Goal: Find specific page/section: Find specific page/section

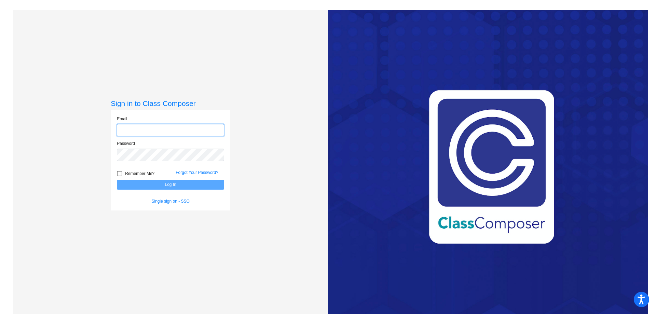
type input "[EMAIL_ADDRESS][PERSON_NAME][DOMAIN_NAME]"
click at [190, 184] on button "Log In" at bounding box center [170, 185] width 107 height 10
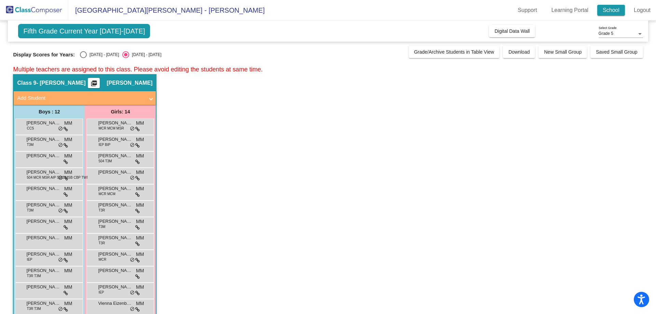
click at [607, 11] on link "School" at bounding box center [611, 10] width 28 height 11
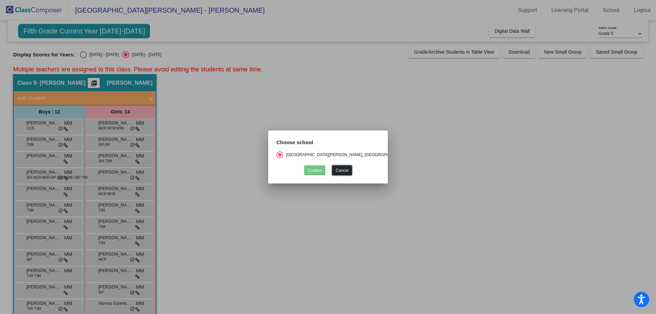
click at [340, 168] on button "Cancel" at bounding box center [341, 170] width 19 height 10
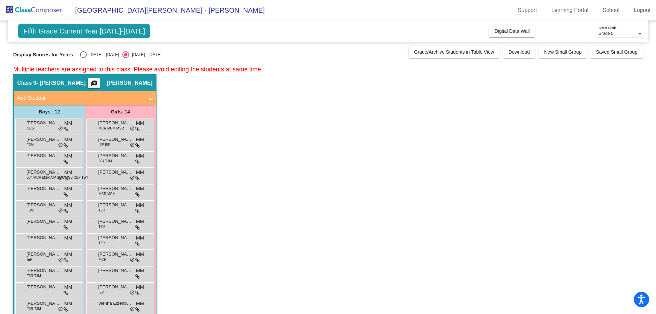
click at [87, 57] on div "[DATE] - [DATE]" at bounding box center [103, 55] width 32 height 6
click at [83, 58] on input "[DATE] - [DATE]" at bounding box center [83, 58] width 0 height 0
radio input "true"
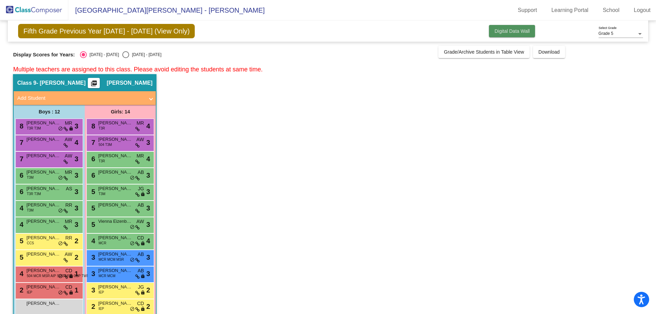
click at [513, 35] on button "Digital Data Wall" at bounding box center [512, 31] width 46 height 12
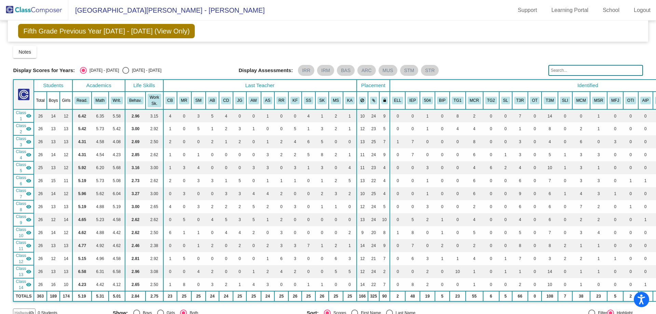
click at [24, 179] on span "Class 6" at bounding box center [21, 180] width 10 height 12
click at [25, 179] on span "Class 6" at bounding box center [21, 180] width 10 height 12
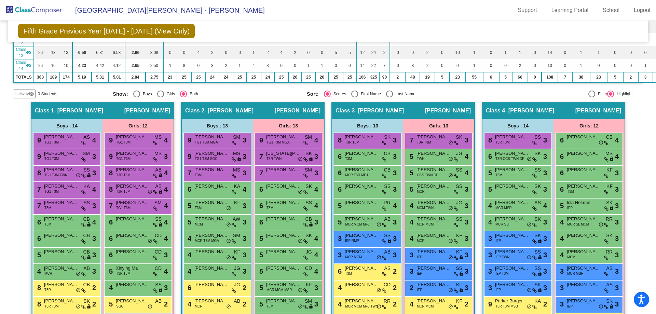
scroll to position [171, 0]
